Goal: Task Accomplishment & Management: Manage account settings

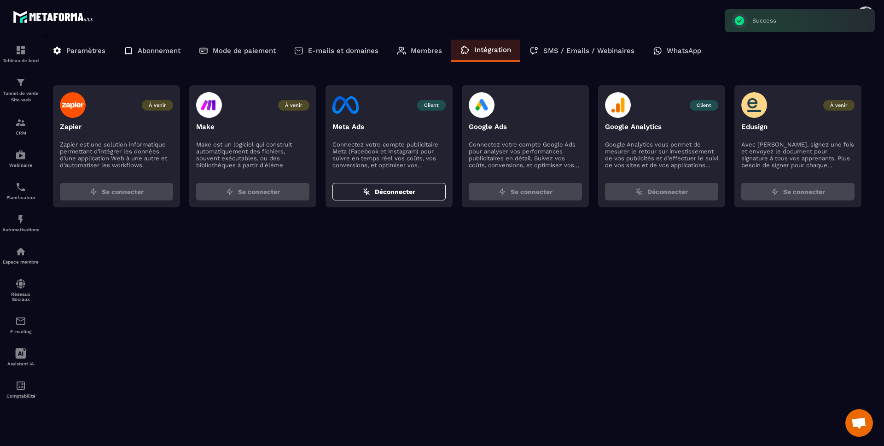
click at [712, 105] on span "Client" at bounding box center [704, 105] width 29 height 11
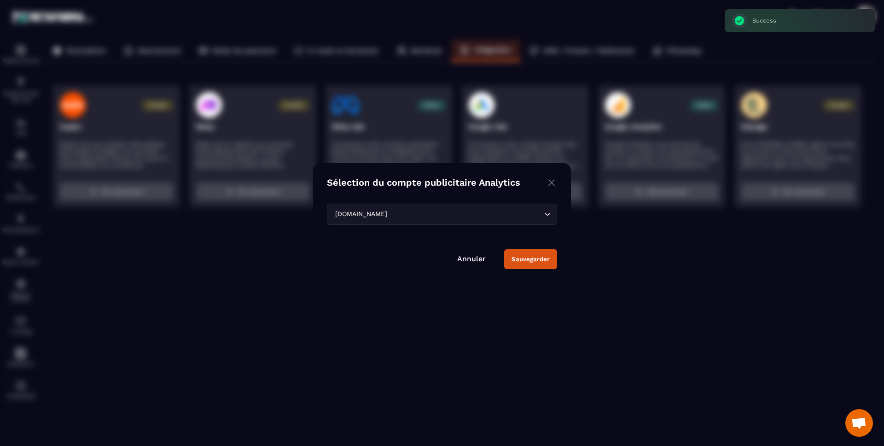
click at [552, 182] on img "Modal window" at bounding box center [551, 183] width 11 height 12
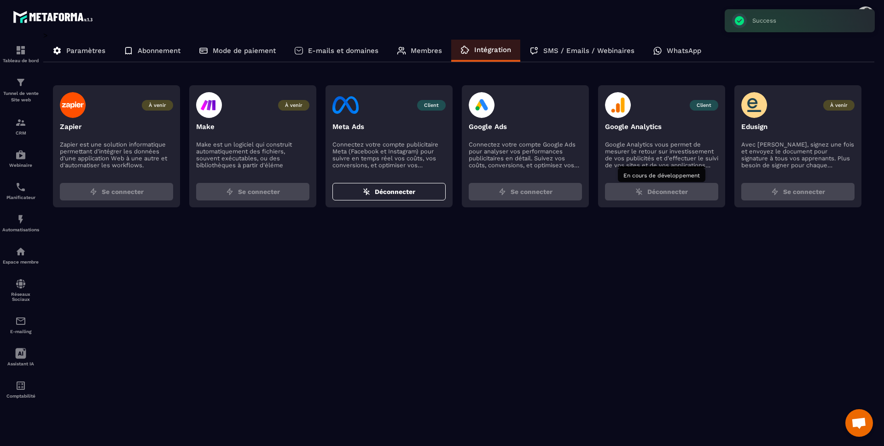
click at [681, 196] on span "Déconnecter" at bounding box center [667, 191] width 41 height 9
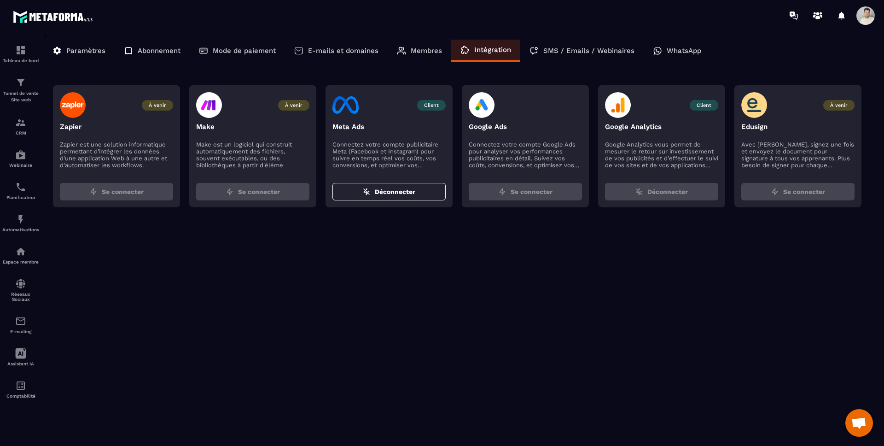
click at [87, 54] on p "Paramètres" at bounding box center [85, 50] width 39 height 8
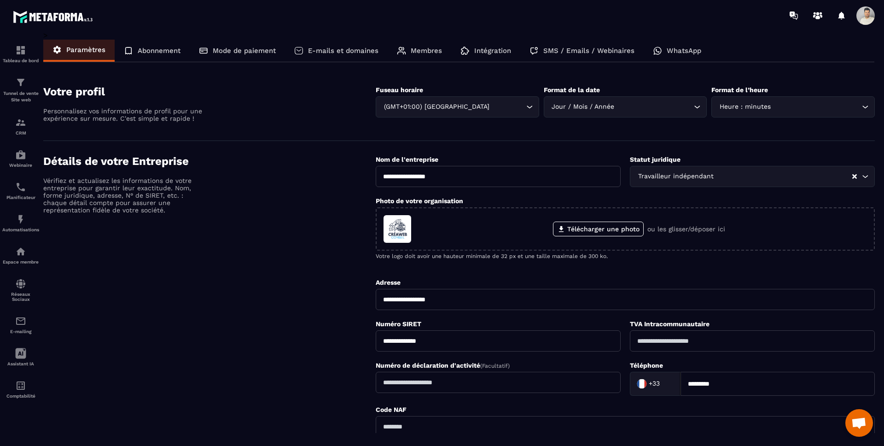
click at [140, 45] on div "Abonnement" at bounding box center [152, 51] width 75 height 22
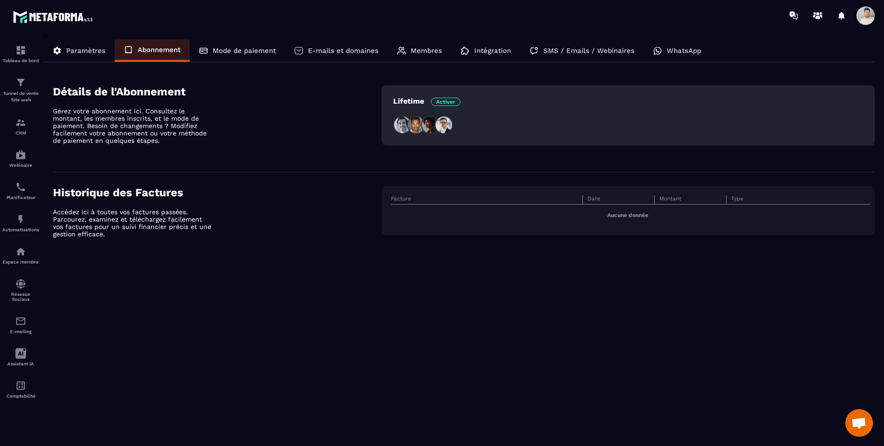
click at [227, 50] on p "Mode de paiement" at bounding box center [244, 50] width 63 height 8
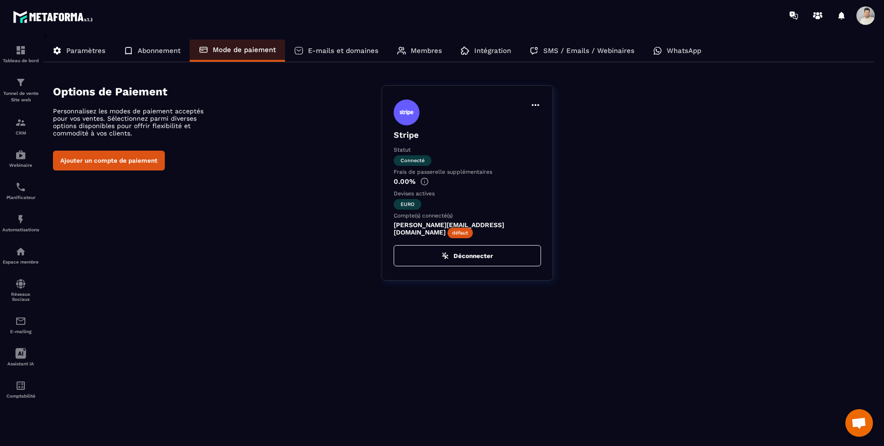
click at [96, 163] on button "Ajouter un compte de paiement" at bounding box center [109, 161] width 112 height 20
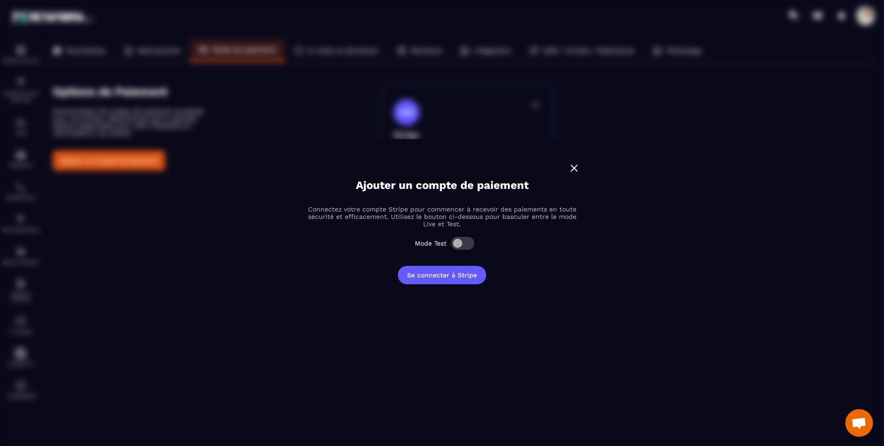
click at [573, 167] on img "Modal window" at bounding box center [574, 168] width 12 height 12
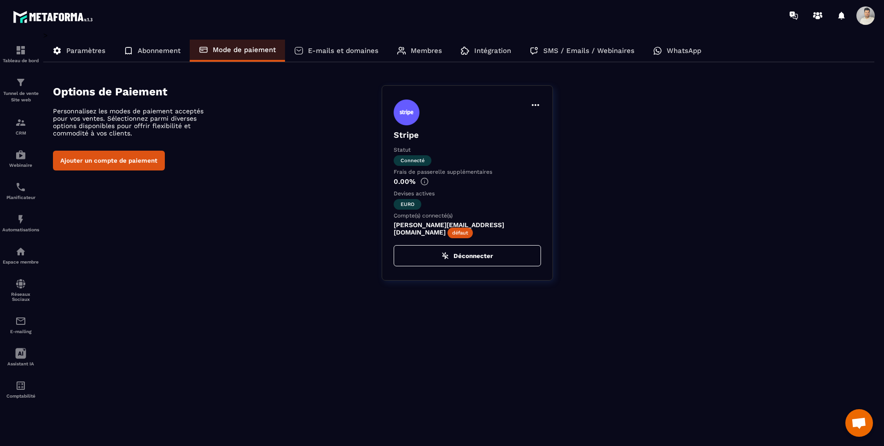
click at [579, 51] on p "SMS / Emails / Webinaires" at bounding box center [588, 50] width 91 height 8
